Goal: Task Accomplishment & Management: Manage account settings

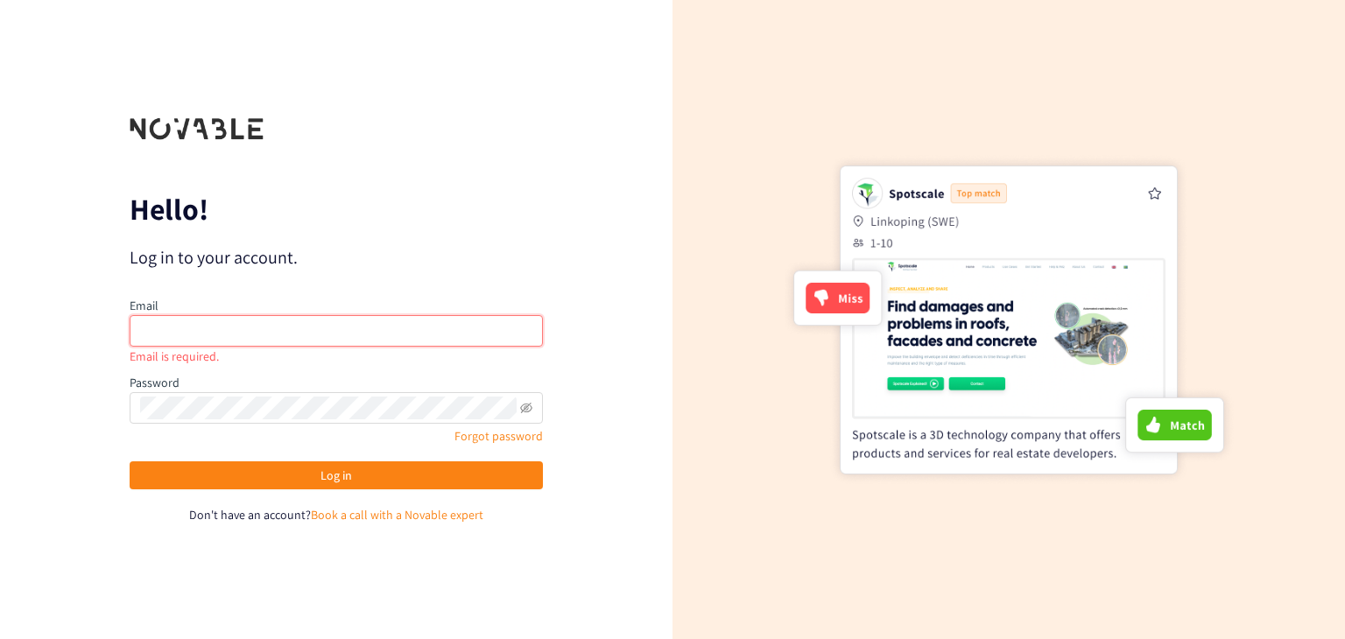
click at [351, 334] on input "email" at bounding box center [336, 331] width 413 height 32
type input "[EMAIL_ADDRESS][DOMAIN_NAME]"
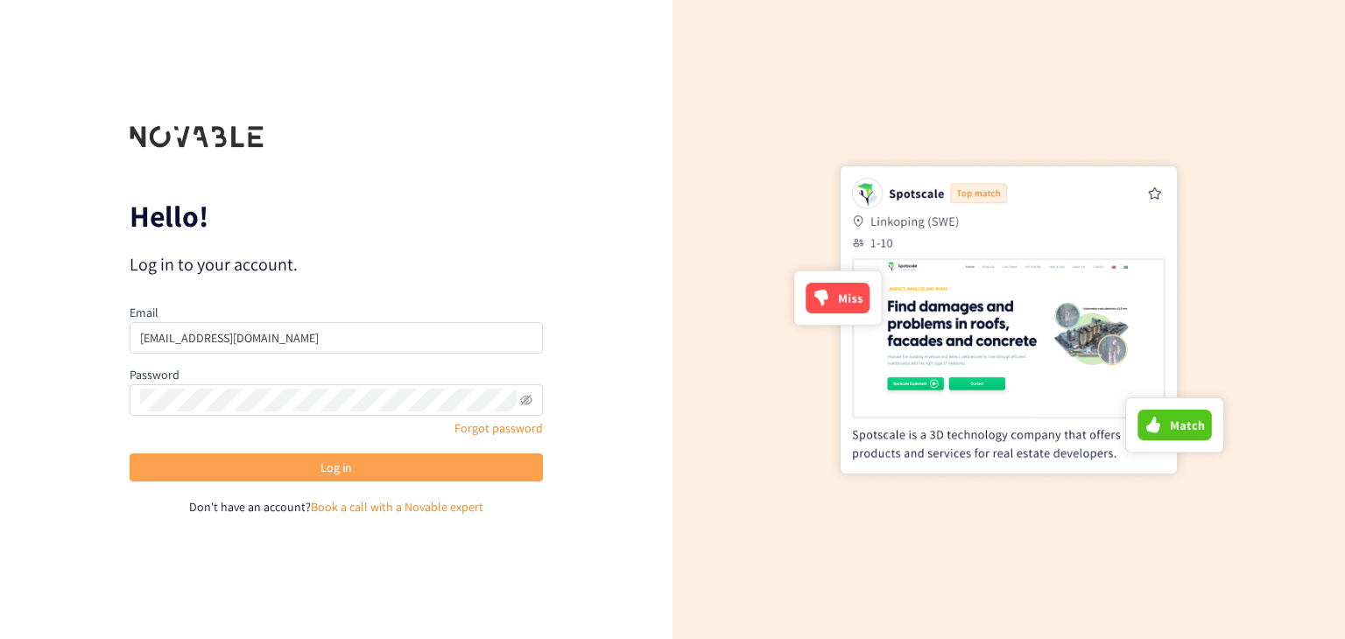
click at [339, 468] on span "Log in" at bounding box center [336, 467] width 32 height 19
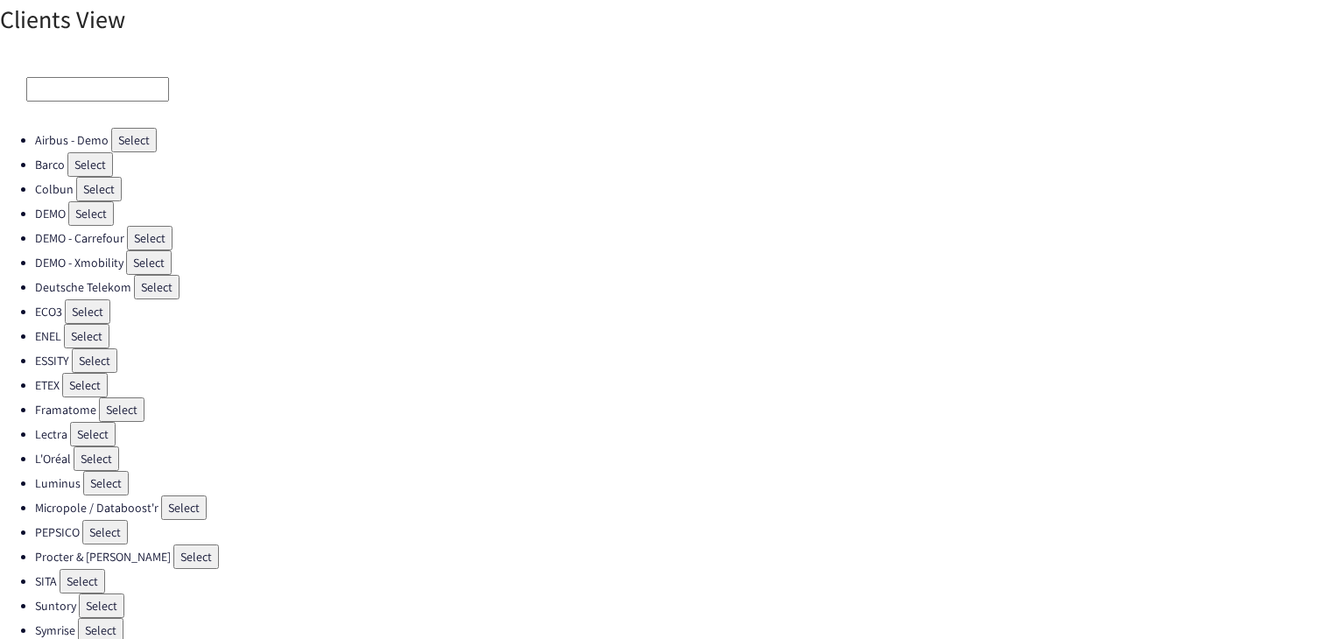
scroll to position [36, 0]
